Goal: Information Seeking & Learning: Learn about a topic

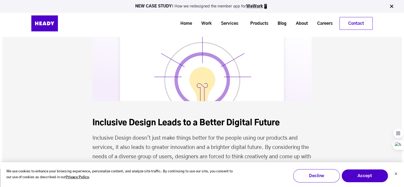
scroll to position [1831, 0]
click at [374, 176] on button "Accept" at bounding box center [364, 175] width 47 height 13
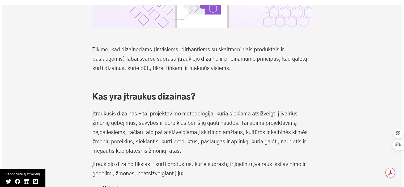
scroll to position [239, 0]
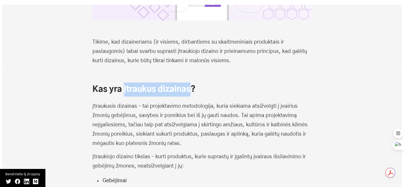
drag, startPoint x: 124, startPoint y: 89, endPoint x: 190, endPoint y: 89, distance: 66.1
click at [190, 89] on font "Kas yra įtraukus dizainas?" at bounding box center [143, 89] width 103 height 8
copy font "įtraukus dizainas"
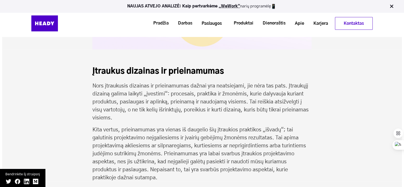
scroll to position [1035, 0]
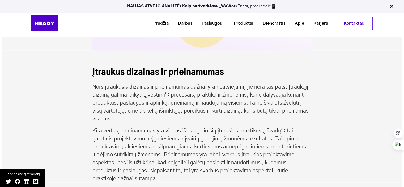
click at [92, 105] on div "Kas yra įtraukus dizainas? Įtraukusis dizainas – tai projektavimo metodologija,…" at bounding box center [201, 172] width 399 height 1807
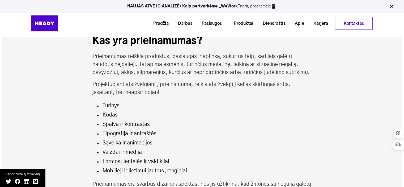
scroll to position [690, 0]
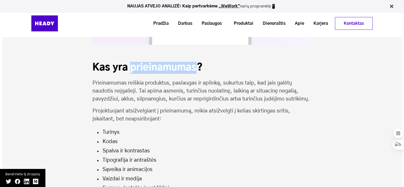
drag, startPoint x: 131, startPoint y: 68, endPoint x: 196, endPoint y: 68, distance: 65.0
click at [197, 68] on font "Kas yra prieinamumas?" at bounding box center [147, 68] width 110 height 10
copy font "prieinamumas"
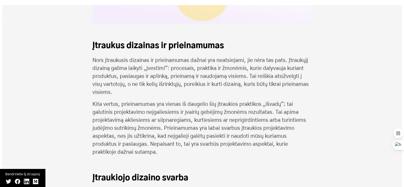
scroll to position [1088, 0]
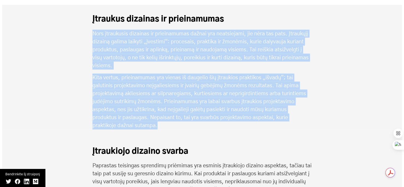
drag, startPoint x: 93, startPoint y: 33, endPoint x: 160, endPoint y: 125, distance: 113.8
click at [160, 125] on div "Įtraukus dizainas ir prieinamumas Nors įtraukusis dizainas ir prieinamumas dažn…" at bounding box center [201, 71] width 219 height 115
copy div "Nors įtraukusis dizainas ir prieinamumas dažnai yra neatsiejami, jie nėra tas p…"
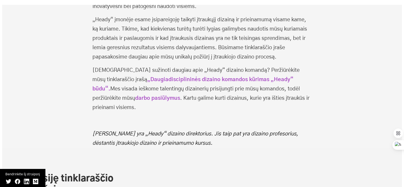
scroll to position [1991, 0]
